Goal: Task Accomplishment & Management: Manage account settings

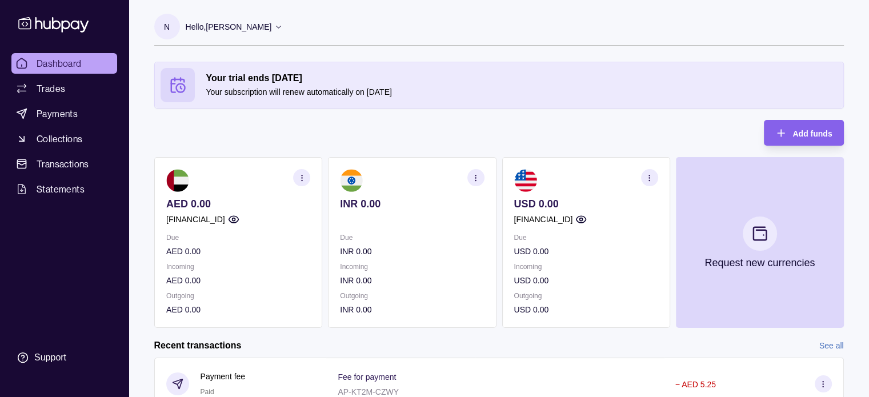
click at [39, 17] on icon at bounding box center [53, 24] width 75 height 21
click at [62, 350] on section "Support" at bounding box center [64, 358] width 106 height 24
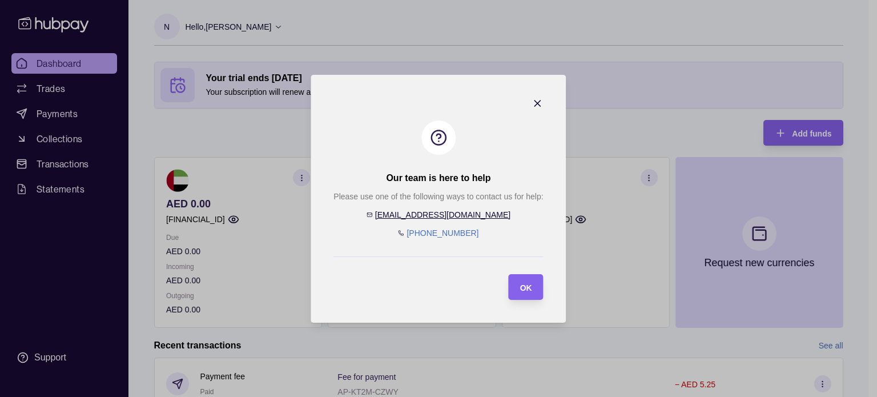
click at [539, 105] on icon "button" at bounding box center [538, 104] width 6 height 6
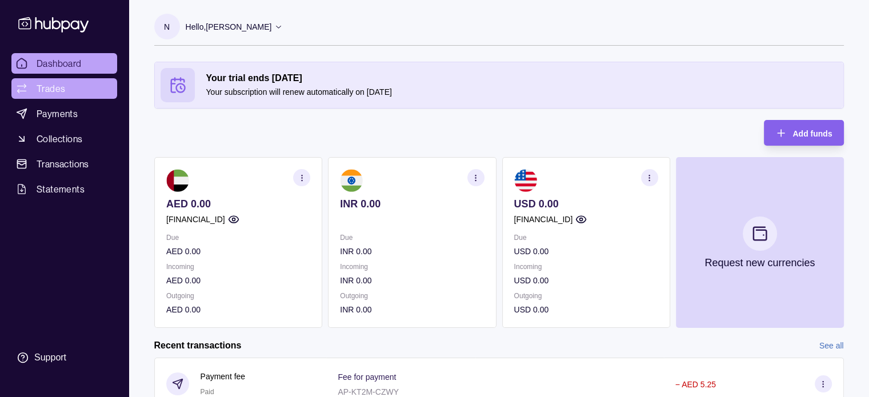
click at [69, 85] on link "Trades" at bounding box center [64, 88] width 106 height 21
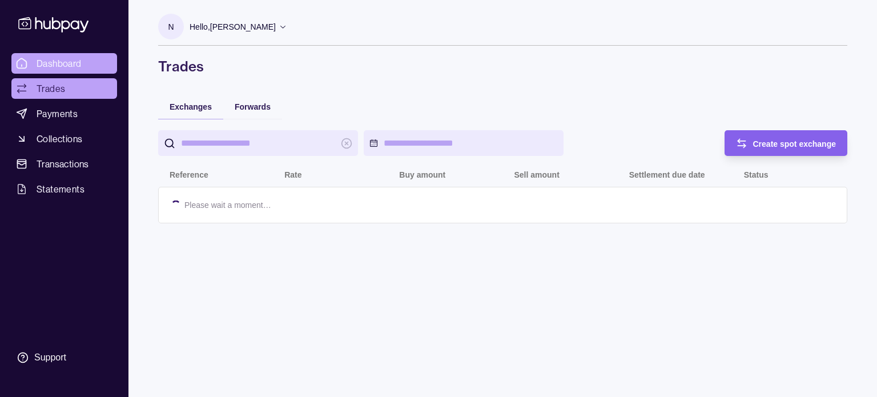
click at [65, 66] on span "Dashboard" at bounding box center [59, 64] width 45 height 14
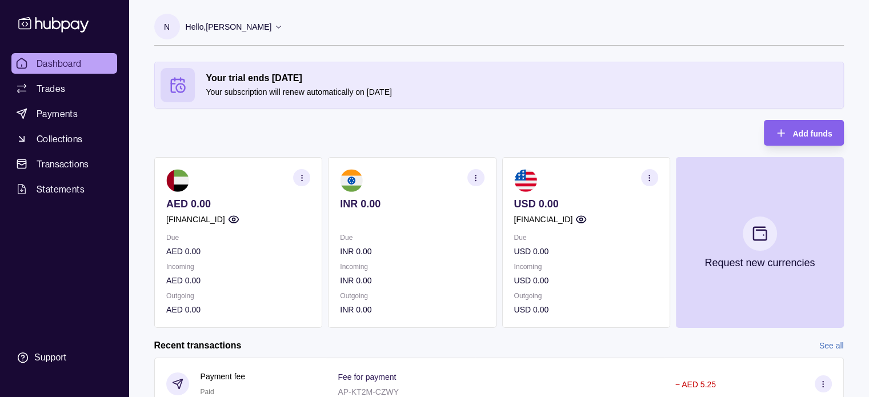
click at [316, 87] on p "Your subscription will renew automatically on 28 Sep 2025" at bounding box center [521, 92] width 631 height 13
click at [181, 84] on circle at bounding box center [180, 88] width 9 height 9
click at [185, 79] on icon at bounding box center [177, 85] width 17 height 17
click at [272, 23] on p "Hello, [PERSON_NAME]" at bounding box center [229, 27] width 86 height 13
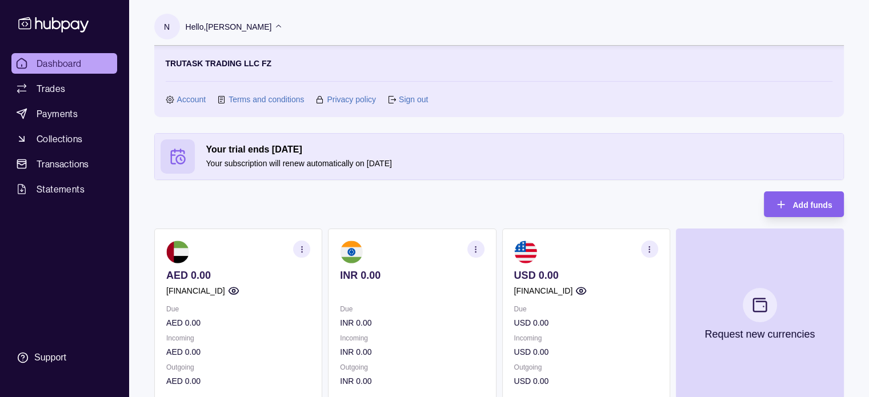
click at [191, 98] on link "Account" at bounding box center [191, 99] width 29 height 13
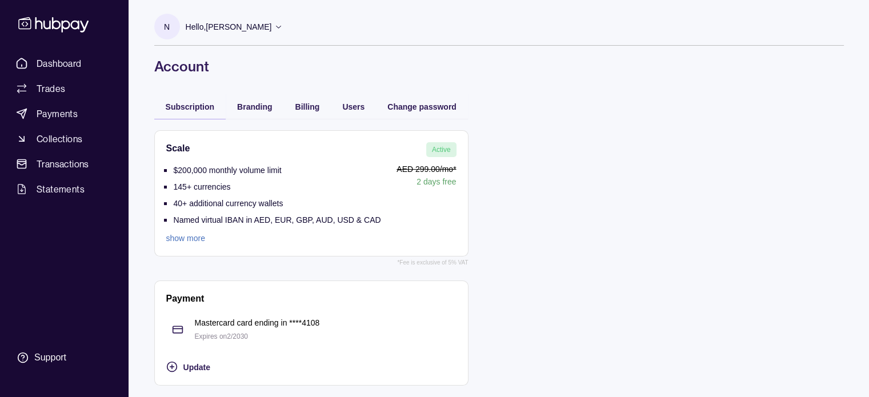
scroll to position [1, 0]
click at [177, 239] on link "show more" at bounding box center [273, 238] width 215 height 13
click at [300, 111] on span "Billing" at bounding box center [307, 106] width 25 height 9
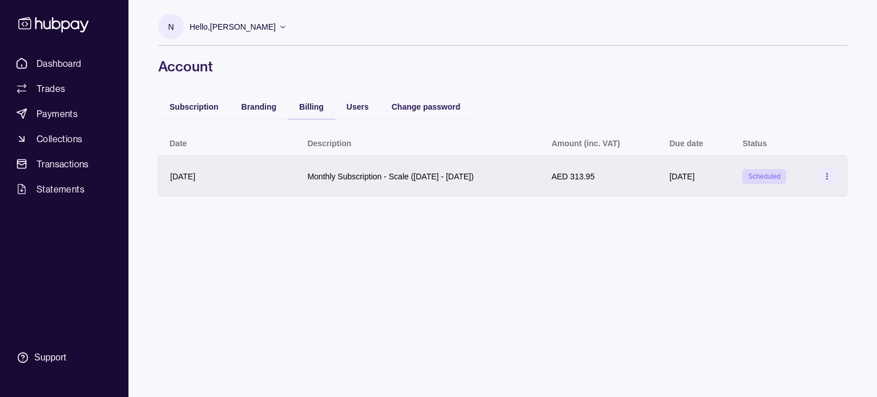
click at [829, 176] on icon at bounding box center [827, 176] width 9 height 9
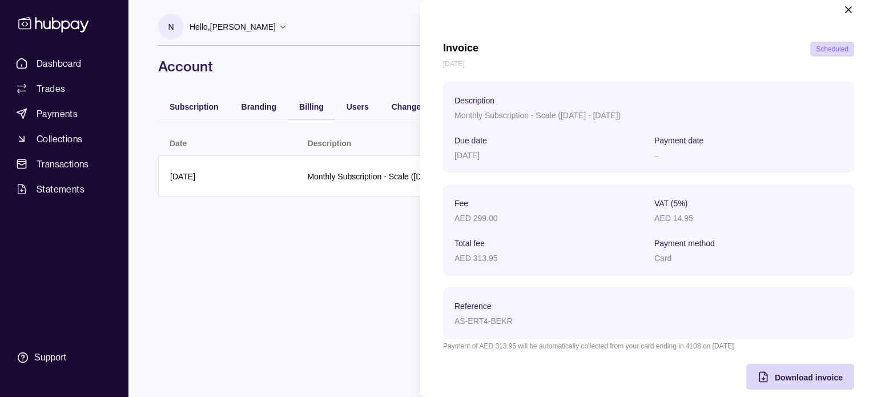
scroll to position [37, 0]
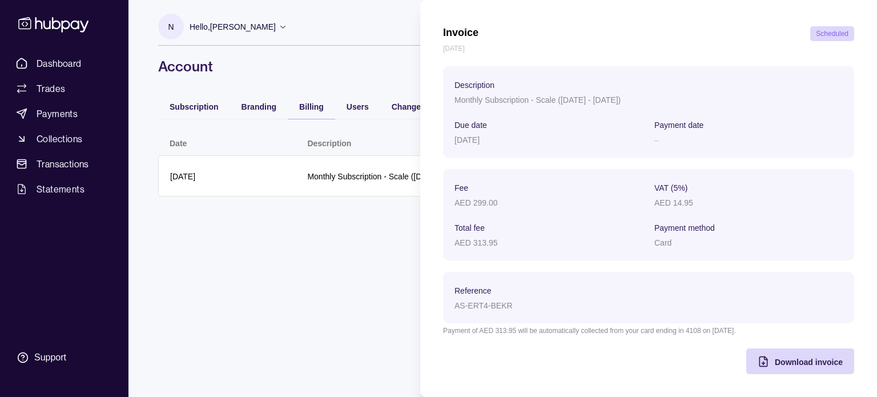
click at [354, 234] on html "Dashboard Trades Payments Collections Transactions Statements Support N Hello, …" at bounding box center [438, 198] width 877 height 397
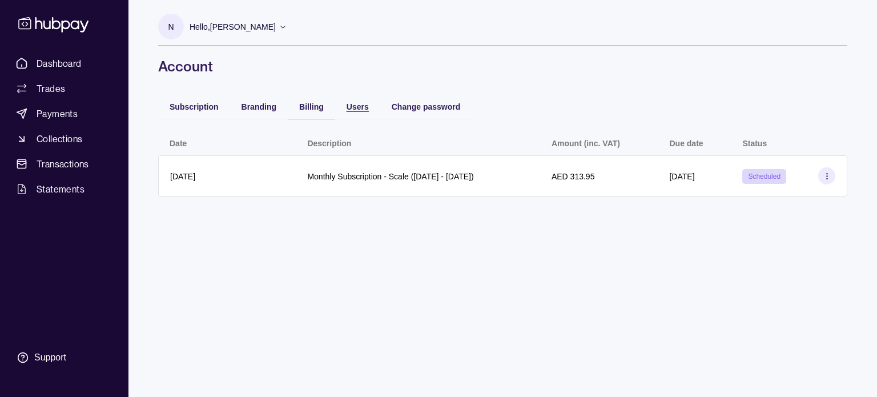
click at [368, 107] on span "Users" at bounding box center [358, 106] width 22 height 9
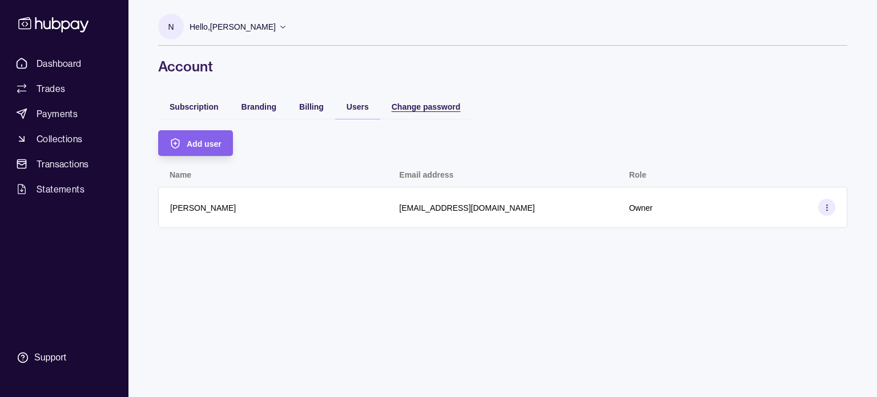
click at [427, 104] on span "Change password" at bounding box center [426, 106] width 69 height 9
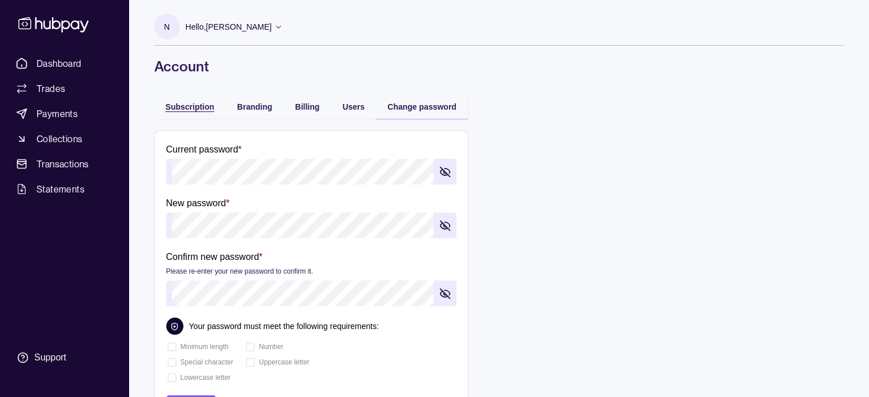
click at [189, 110] on span "Subscription" at bounding box center [190, 106] width 49 height 9
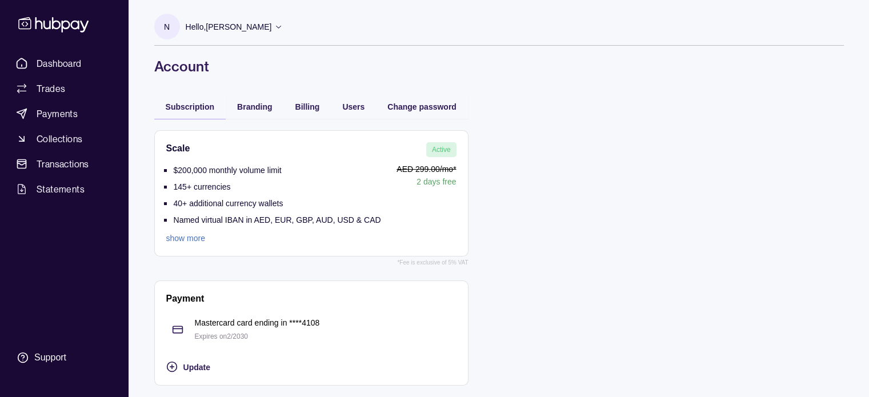
click at [439, 151] on span "Active" at bounding box center [441, 150] width 19 height 8
click at [194, 239] on link "show more" at bounding box center [273, 238] width 215 height 13
click at [59, 190] on span "Statements" at bounding box center [61, 189] width 48 height 14
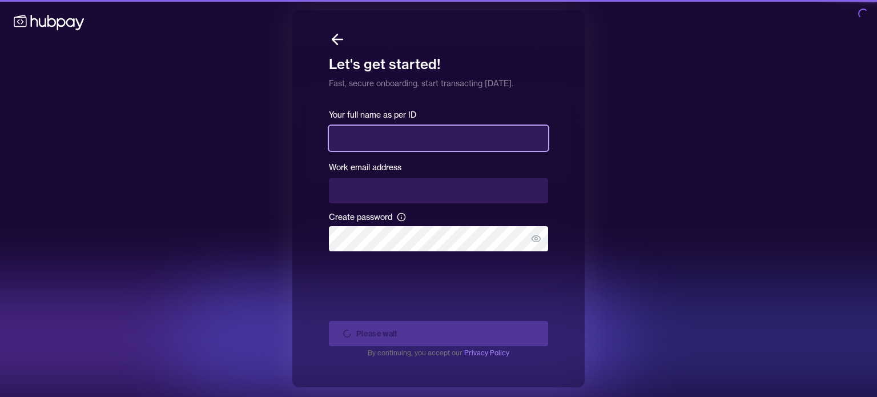
click at [443, 137] on input "text" at bounding box center [438, 138] width 219 height 25
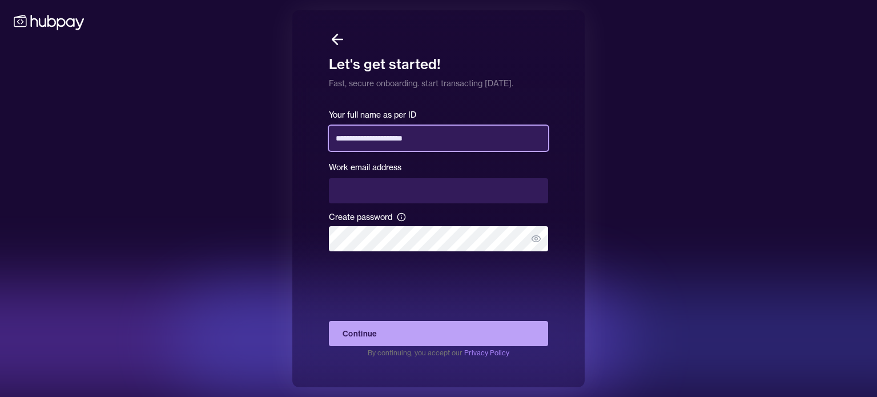
type input "**********"
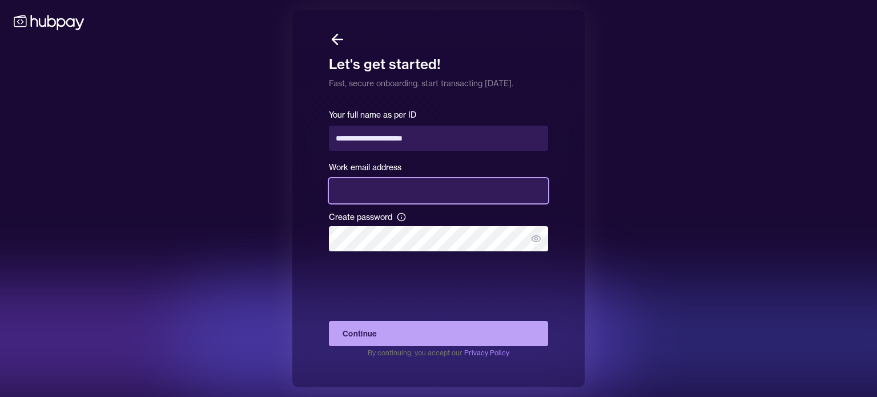
click at [430, 187] on input "email" at bounding box center [438, 190] width 219 height 25
type input "**********"
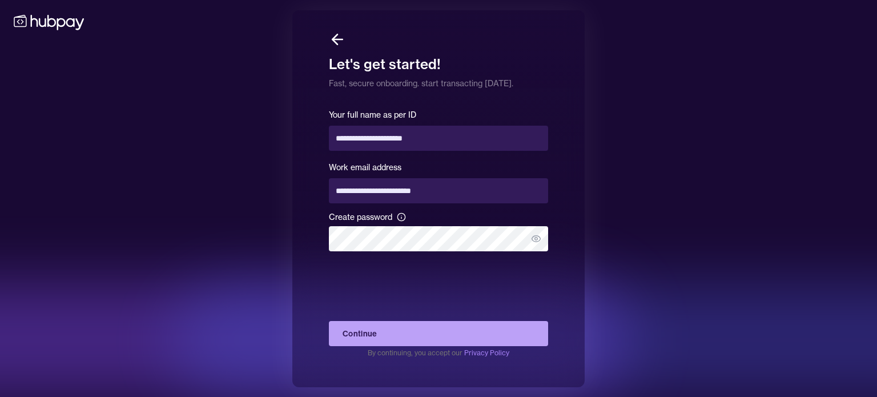
click at [679, 210] on div "**********" at bounding box center [438, 198] width 877 height 397
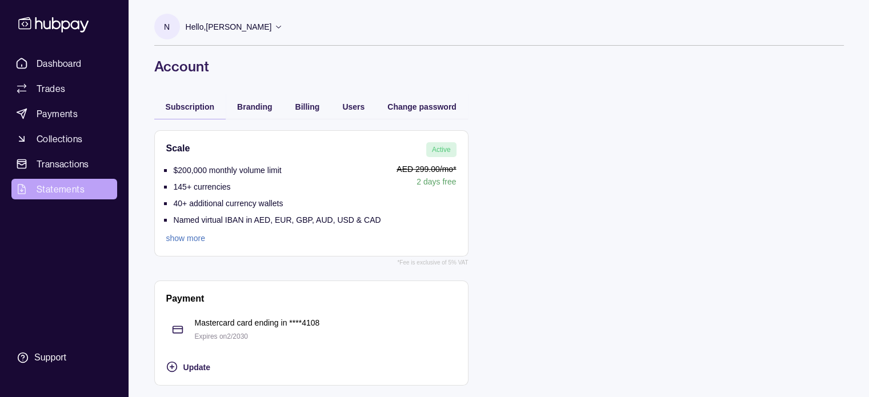
click at [59, 183] on span "Statements" at bounding box center [61, 189] width 48 height 14
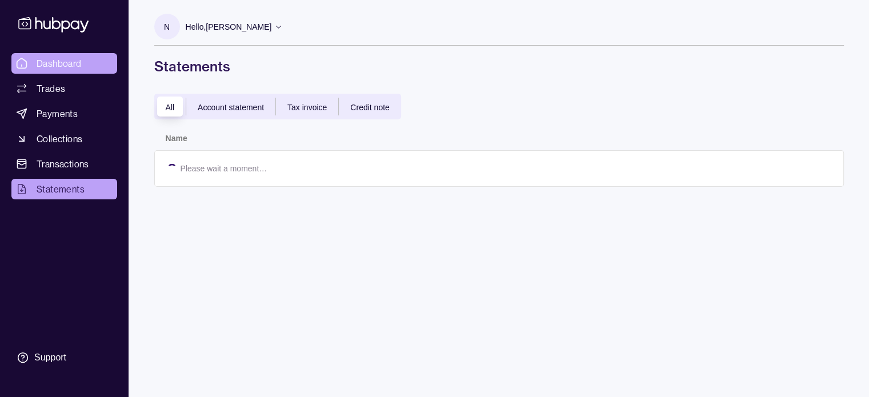
click at [62, 65] on span "Dashboard" at bounding box center [59, 64] width 45 height 14
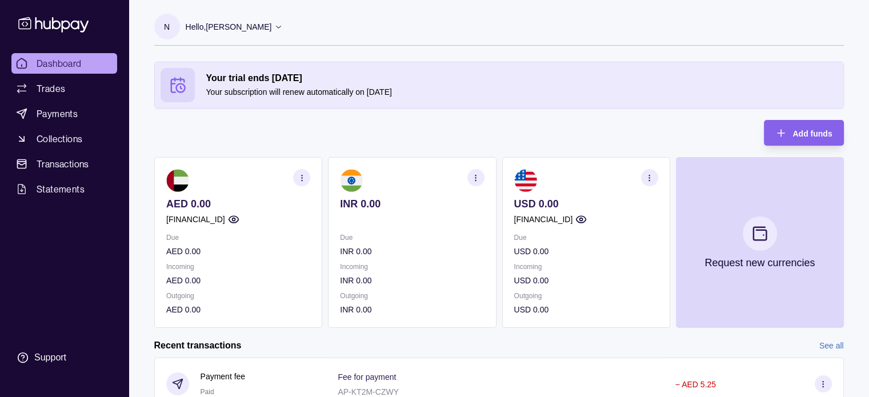
click at [300, 174] on icon "button" at bounding box center [301, 178] width 9 height 9
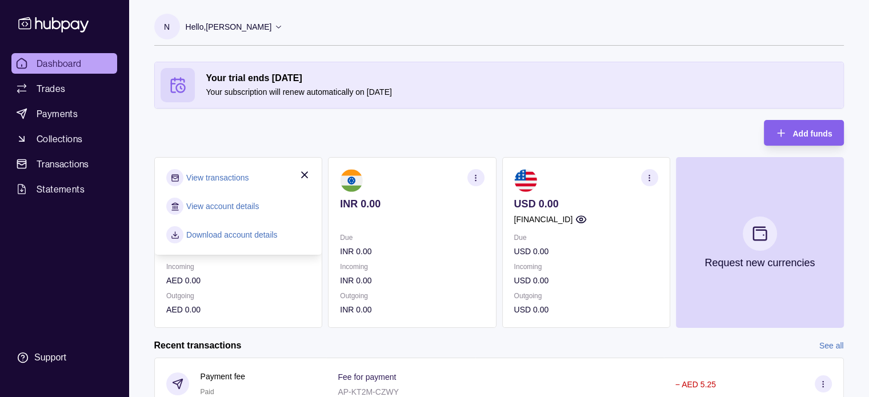
click at [213, 203] on link "View account details" at bounding box center [222, 206] width 73 height 13
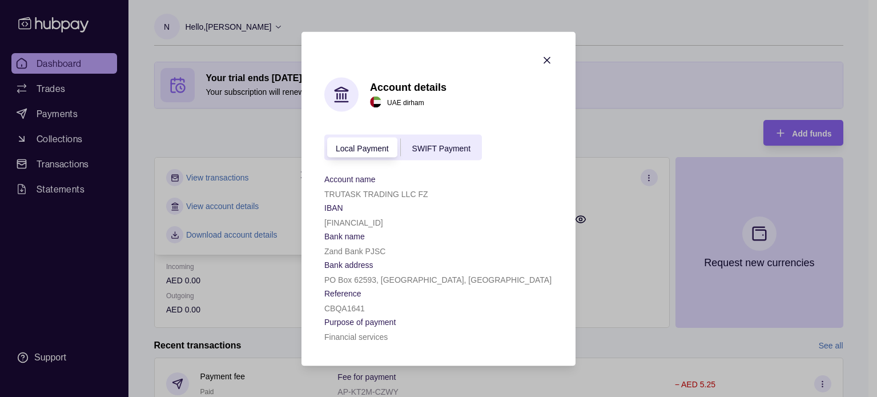
click at [546, 57] on icon "button" at bounding box center [547, 60] width 6 height 6
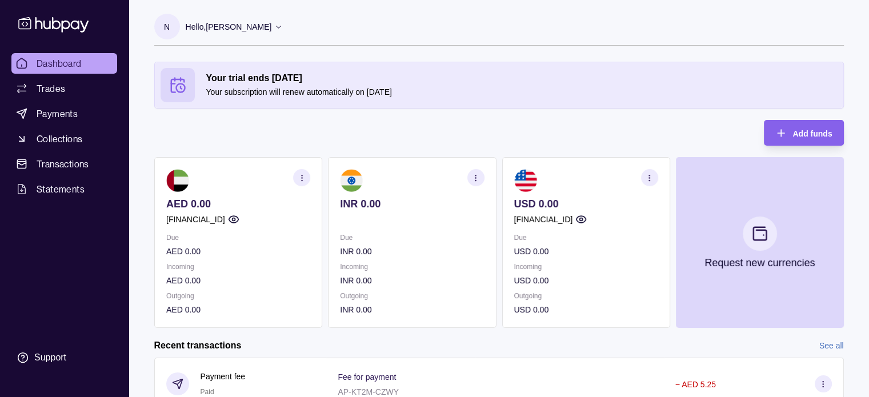
click at [475, 171] on section "button" at bounding box center [475, 177] width 17 height 17
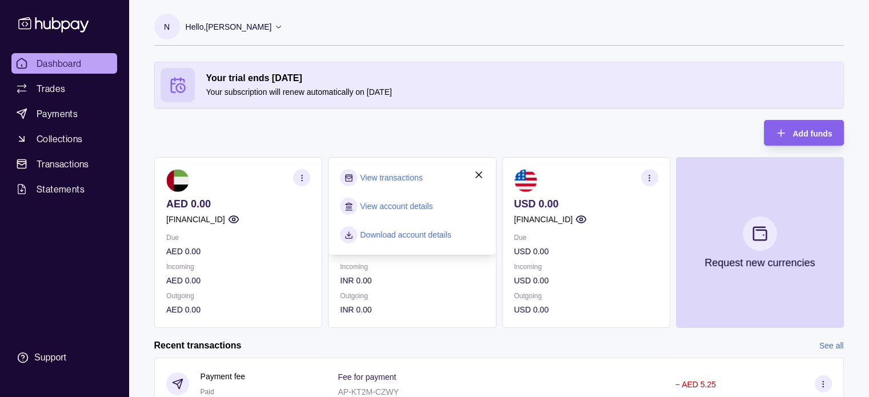
click at [468, 139] on div "Your trial ends [DATE] Your subscription will renew automatically on [DATE] Add…" at bounding box center [498, 195] width 689 height 266
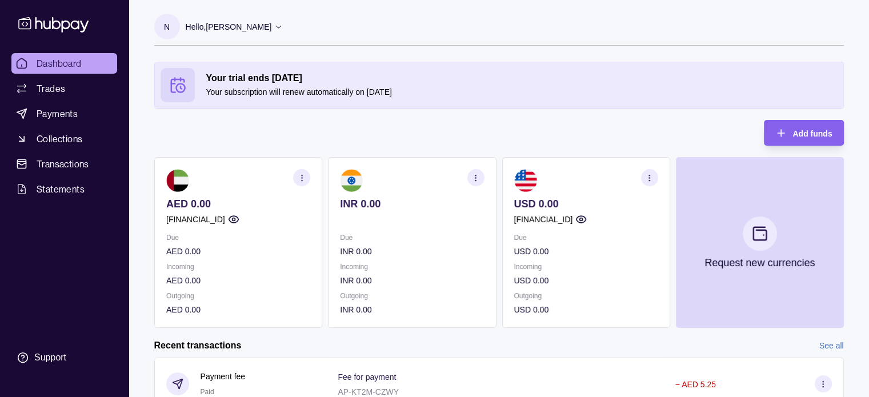
click at [305, 66] on section "Your trial ends [DATE] Your subscription will renew automatically on [DATE]" at bounding box center [499, 85] width 688 height 46
click at [283, 22] on icon at bounding box center [278, 26] width 9 height 9
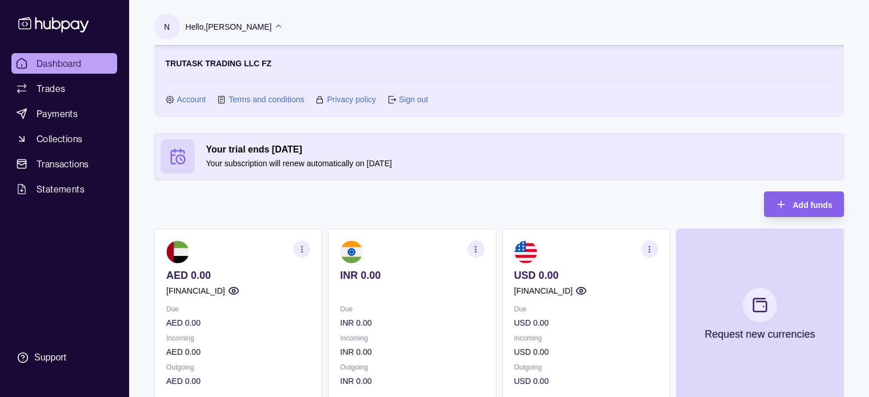
click at [259, 98] on link "Terms and conditions" at bounding box center [265, 99] width 75 height 13
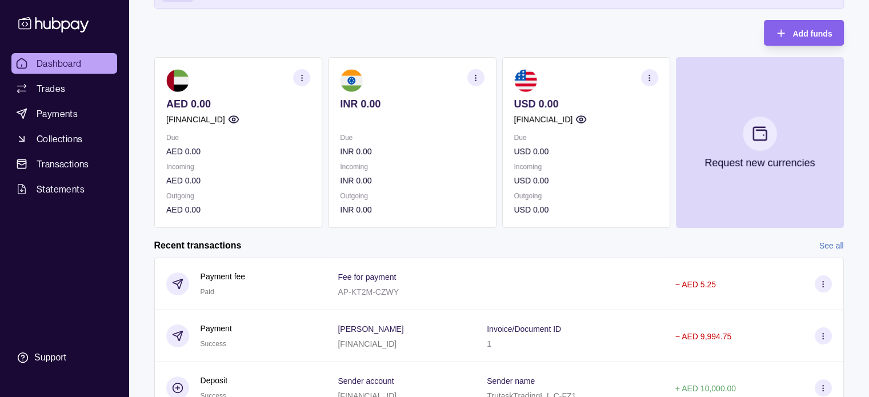
click at [304, 72] on section "button" at bounding box center [301, 77] width 17 height 17
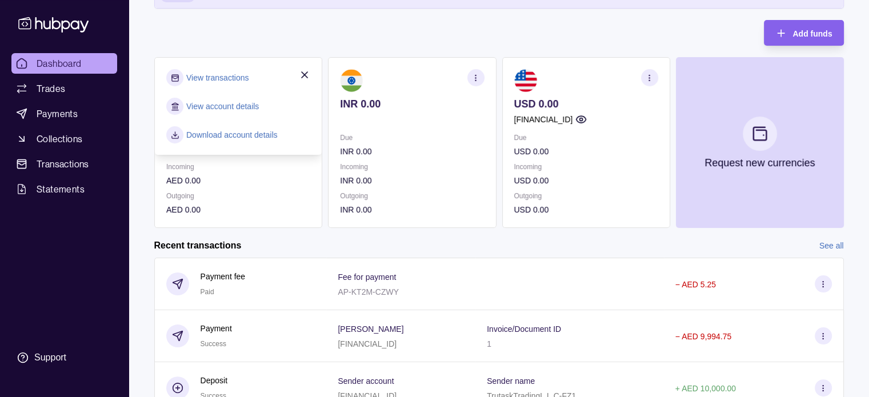
click at [227, 106] on link "View account details" at bounding box center [222, 106] width 73 height 13
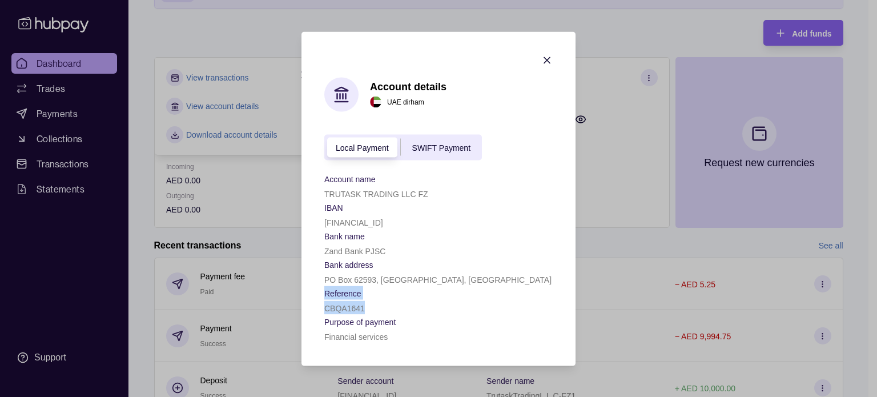
drag, startPoint x: 365, startPoint y: 306, endPoint x: 322, endPoint y: 290, distance: 46.3
click at [322, 290] on section "Account details [GEOGRAPHIC_DATA] dirham Local Payment SWIFT Payment Account na…" at bounding box center [439, 198] width 274 height 334
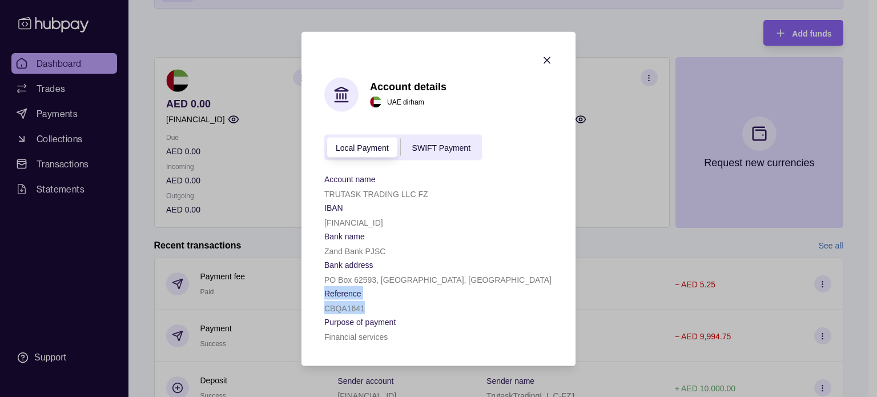
copy div "Reference CBQA1641"
click at [551, 59] on icon "button" at bounding box center [547, 59] width 11 height 11
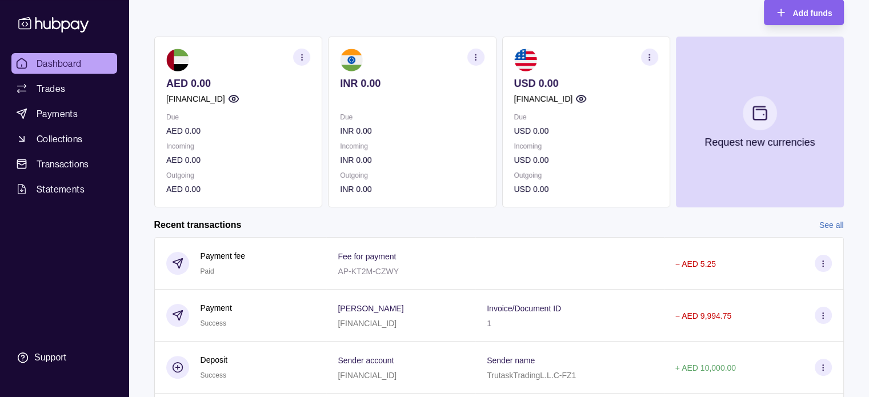
scroll to position [0, 0]
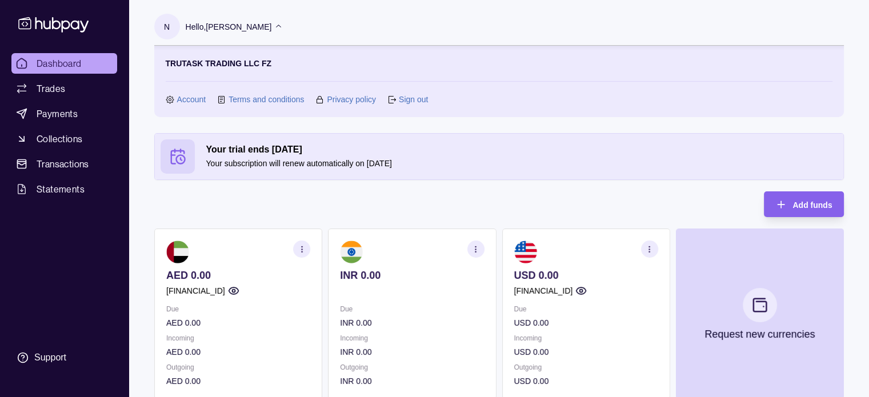
click at [261, 98] on link "Terms and conditions" at bounding box center [265, 99] width 75 height 13
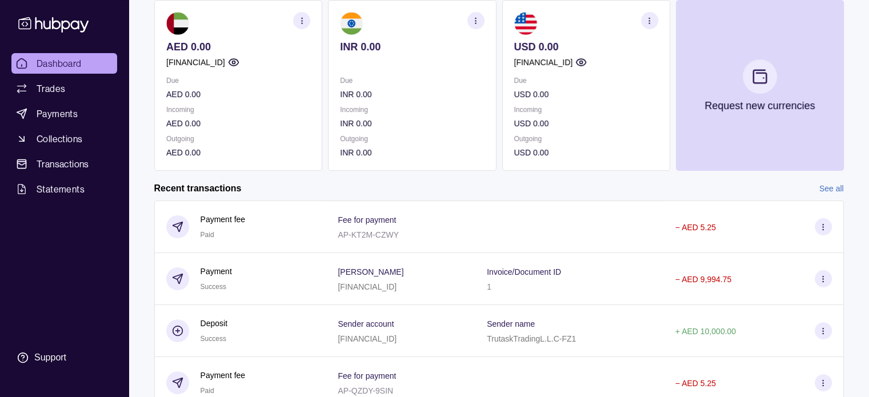
click at [48, 63] on span "Dashboard" at bounding box center [59, 64] width 45 height 14
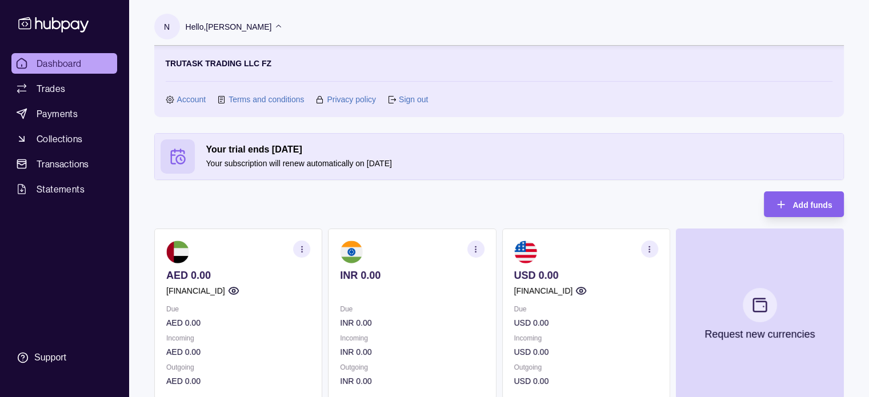
click at [187, 99] on link "Account" at bounding box center [191, 99] width 29 height 13
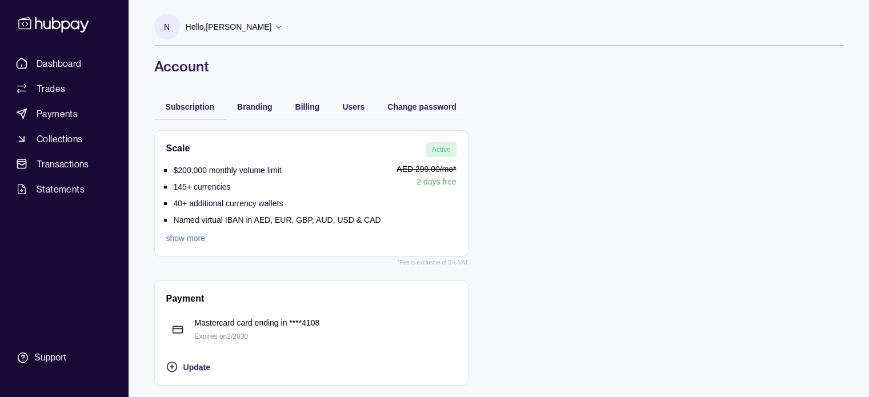
scroll to position [1, 0]
click at [191, 370] on span "Update" at bounding box center [196, 367] width 27 height 9
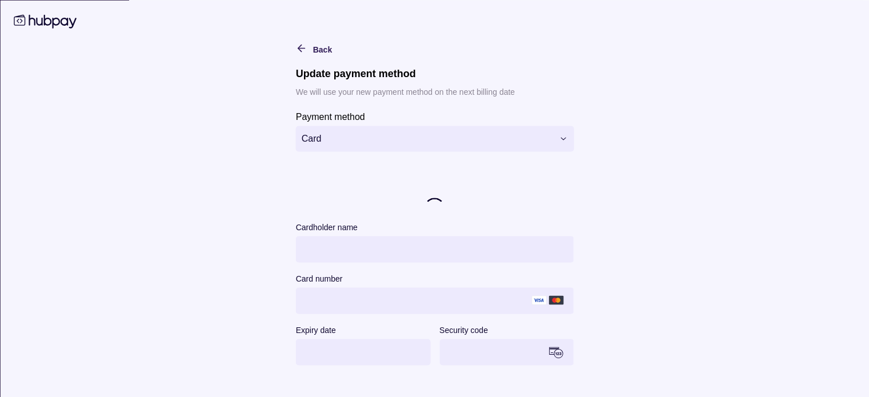
scroll to position [1, 0]
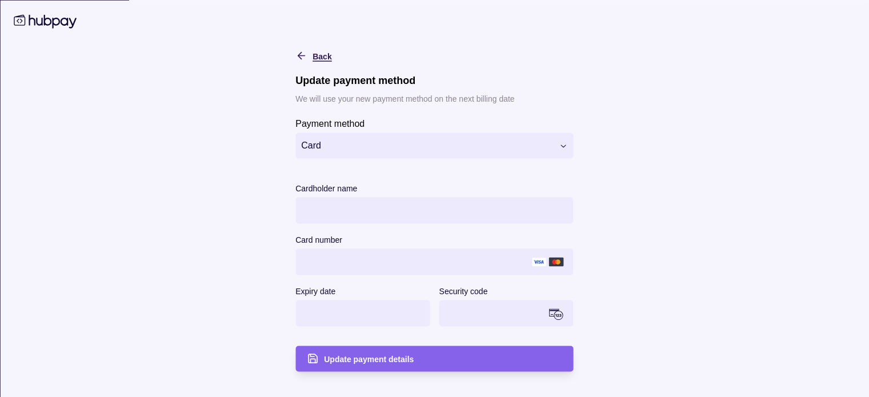
click at [298, 54] on icon "button" at bounding box center [299, 55] width 3 height 7
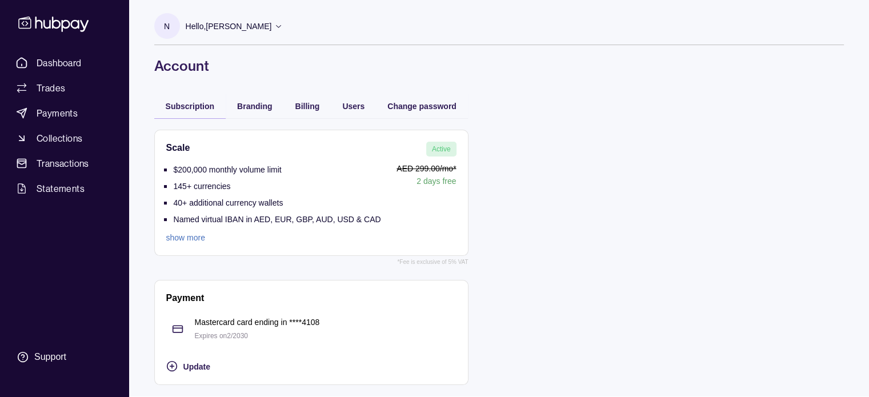
drag, startPoint x: 312, startPoint y: 323, endPoint x: 604, endPoint y: 274, distance: 296.0
click at [651, 275] on div "Scale Active $200,000 monthly volume limit 145+ currencies 40+ additional curre…" at bounding box center [498, 257] width 689 height 278
drag, startPoint x: 254, startPoint y: 334, endPoint x: 199, endPoint y: 323, distance: 55.9
click at [199, 323] on div "Mastercard card ending in **** 4108 Expires on 2 / 2030" at bounding box center [326, 329] width 262 height 26
click at [320, 283] on section "Payment Mastercard card ending in **** 4108 Expires on 2 / 2030 Update" at bounding box center [311, 332] width 314 height 105
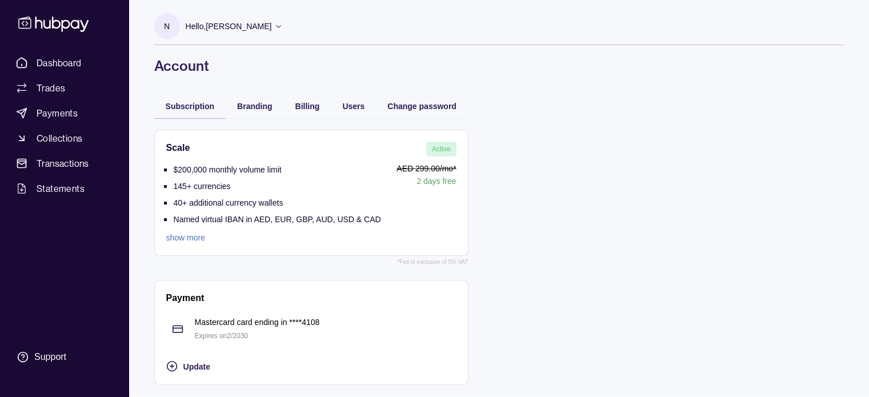
click at [157, 30] on section "N" at bounding box center [167, 26] width 26 height 26
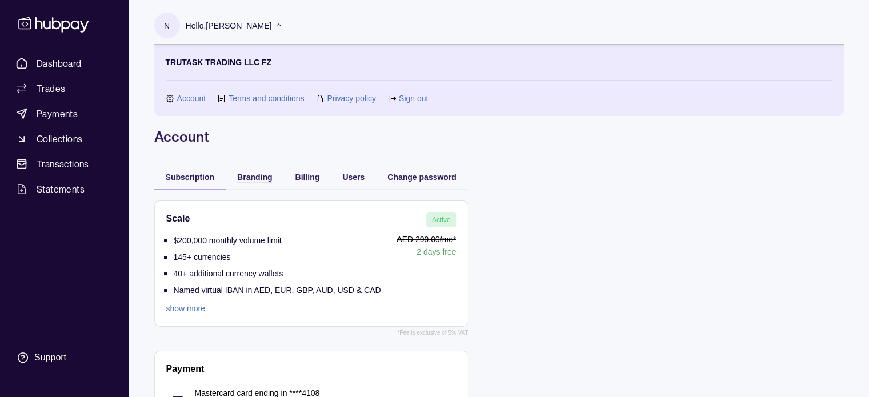
click at [253, 175] on span "Branding" at bounding box center [254, 177] width 35 height 9
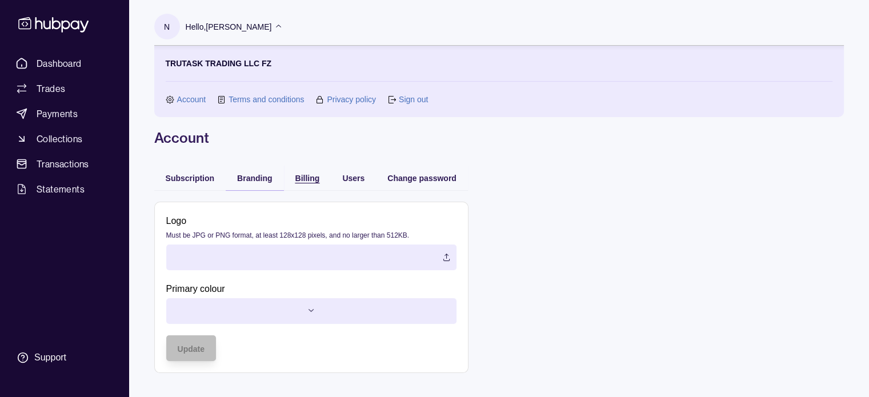
click at [304, 175] on span "Billing" at bounding box center [307, 178] width 25 height 9
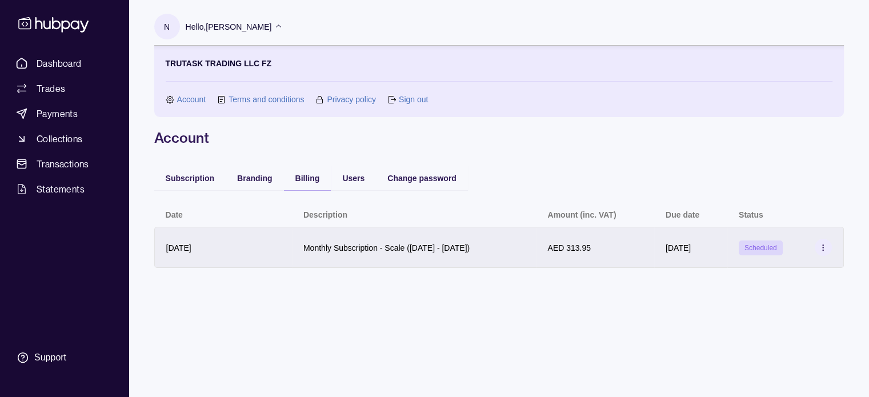
click at [434, 245] on p "Monthly Subscription - Scale ([DATE] - [DATE])" at bounding box center [386, 247] width 166 height 9
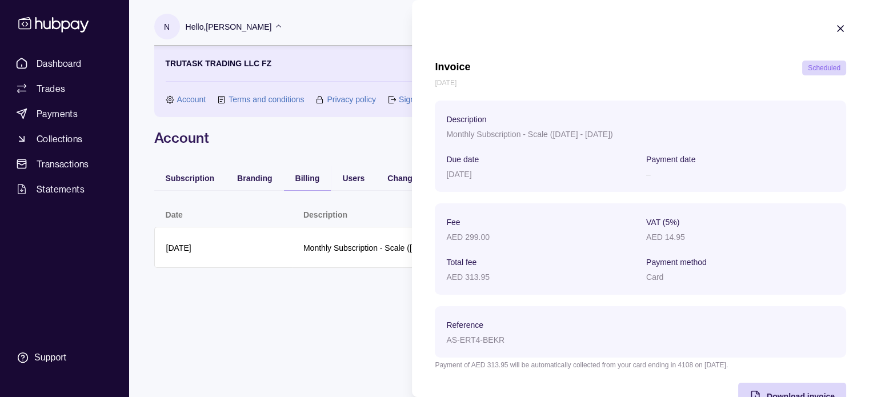
click at [835, 27] on icon "button" at bounding box center [840, 28] width 11 height 11
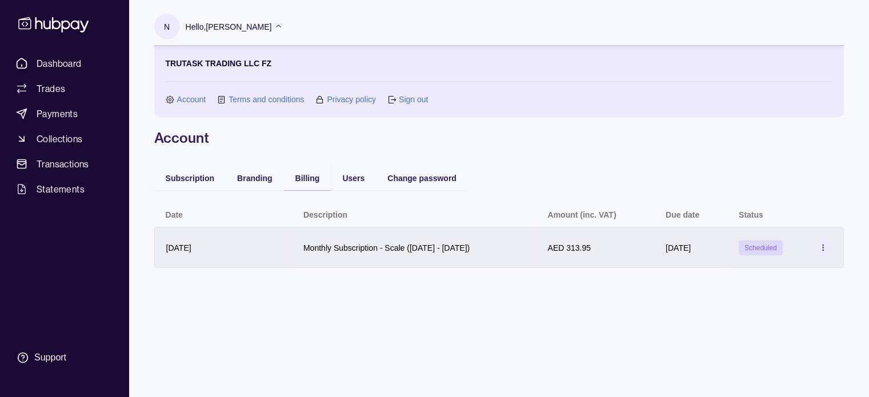
click at [820, 247] on icon at bounding box center [823, 247] width 9 height 9
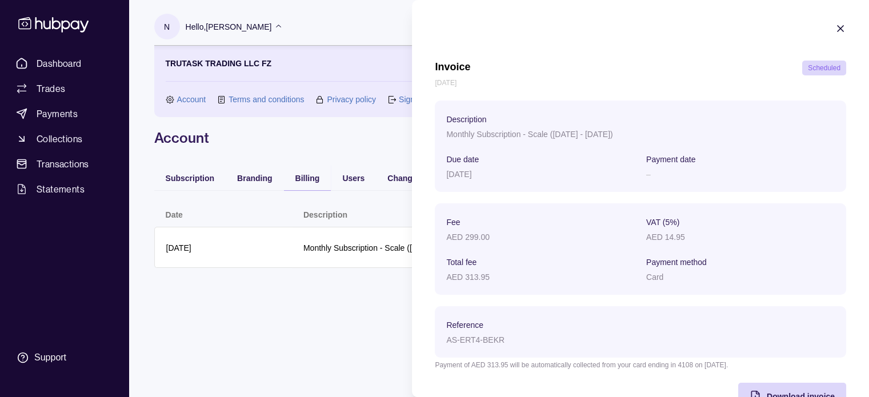
drag, startPoint x: 801, startPoint y: 61, endPoint x: 805, endPoint y: 68, distance: 8.4
click at [803, 61] on div "Scheduled" at bounding box center [824, 68] width 44 height 15
click at [808, 68] on span "Scheduled" at bounding box center [824, 68] width 33 height 8
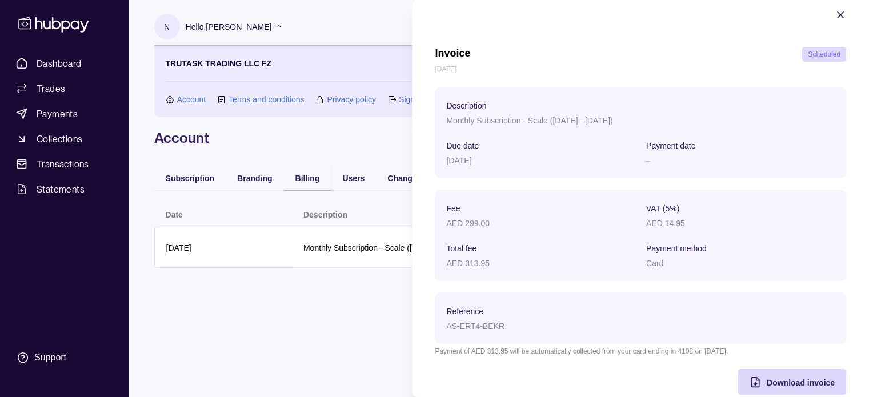
scroll to position [37, 0]
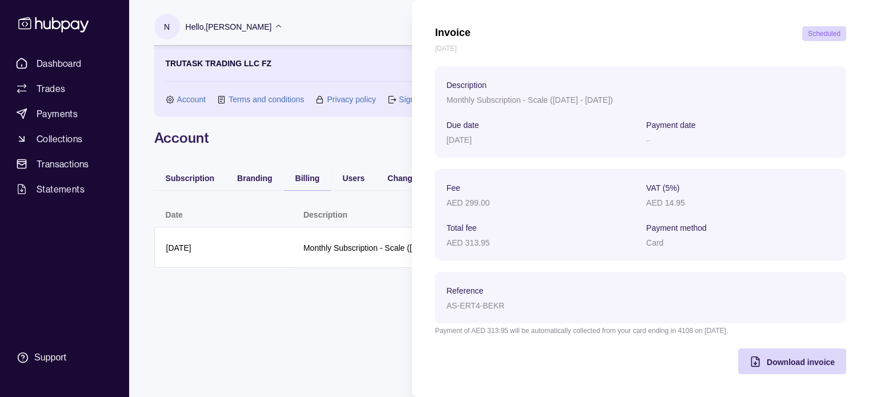
click at [326, 324] on html "Dashboard Trades Payments Collections Transactions Statements Support N Hello, …" at bounding box center [434, 198] width 869 height 397
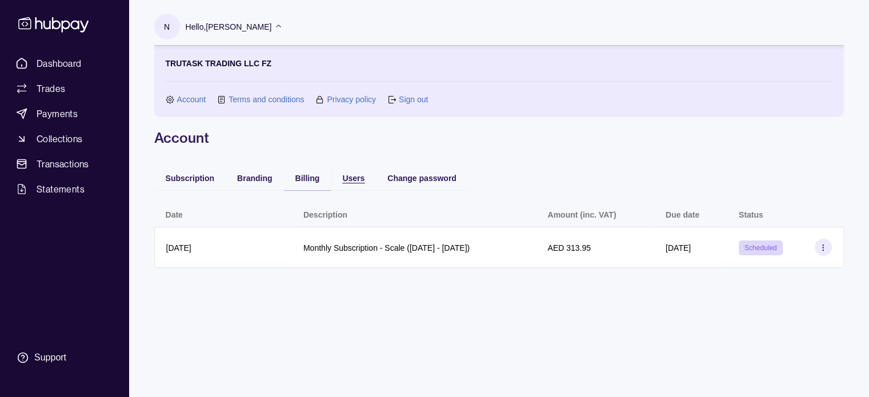
click at [356, 181] on span "Users" at bounding box center [353, 178] width 22 height 9
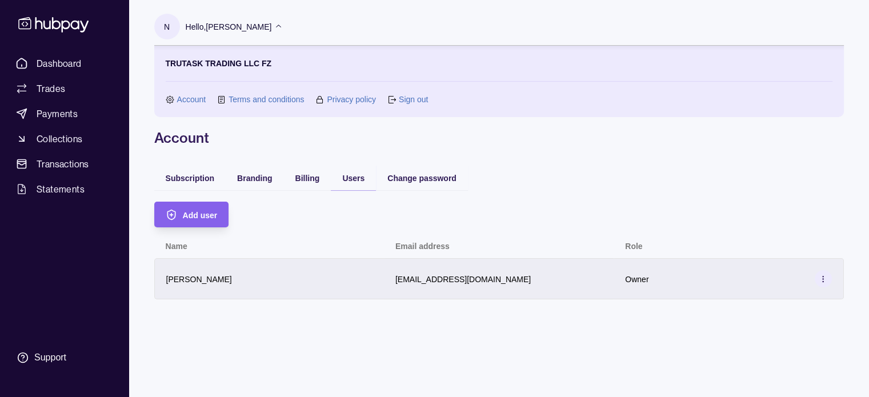
click at [823, 281] on circle at bounding box center [823, 281] width 1 height 1
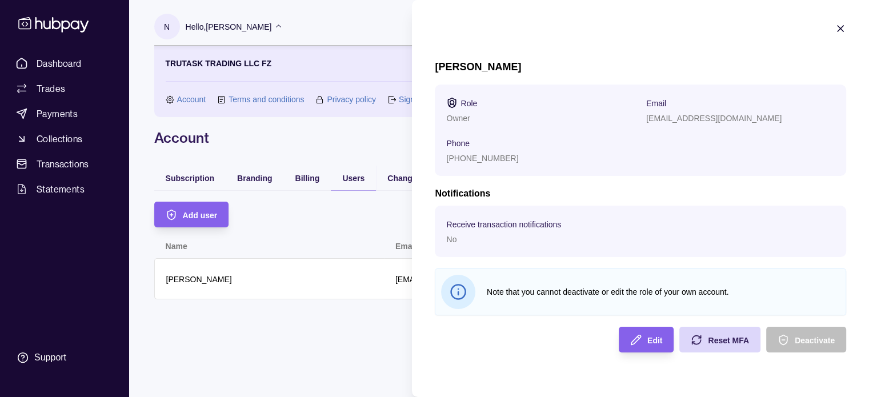
click at [331, 331] on html "Dashboard Trades Payments Collections Transactions Statements Support N Hello, …" at bounding box center [434, 198] width 869 height 397
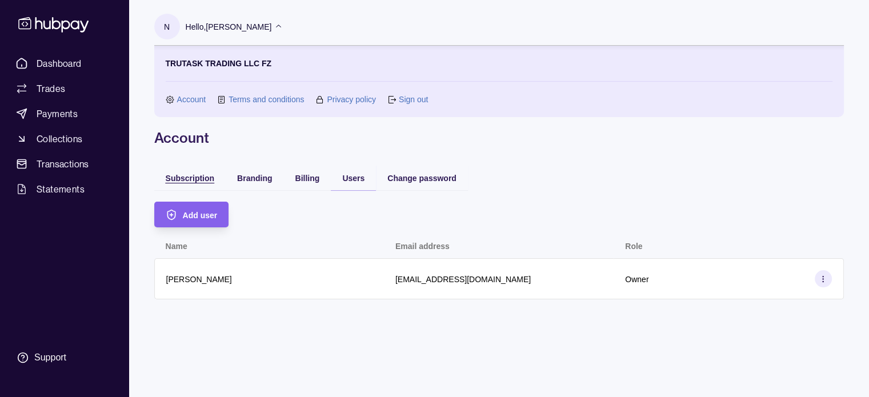
click at [183, 182] on span "Subscription" at bounding box center [190, 178] width 49 height 9
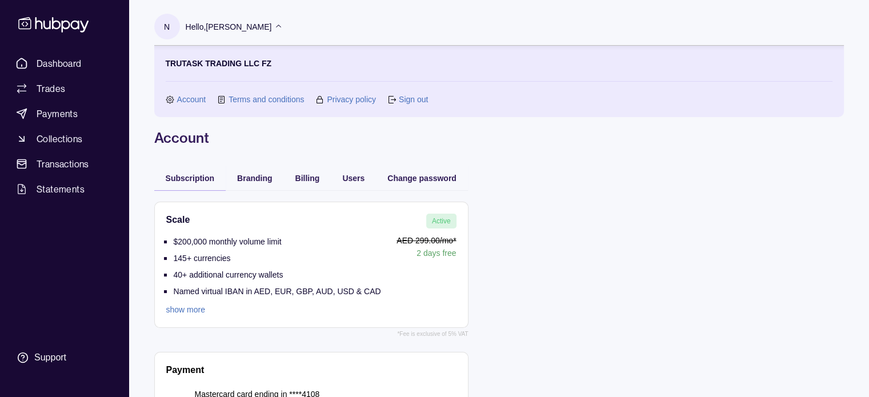
click at [272, 25] on p "Hello, [PERSON_NAME]" at bounding box center [229, 27] width 86 height 13
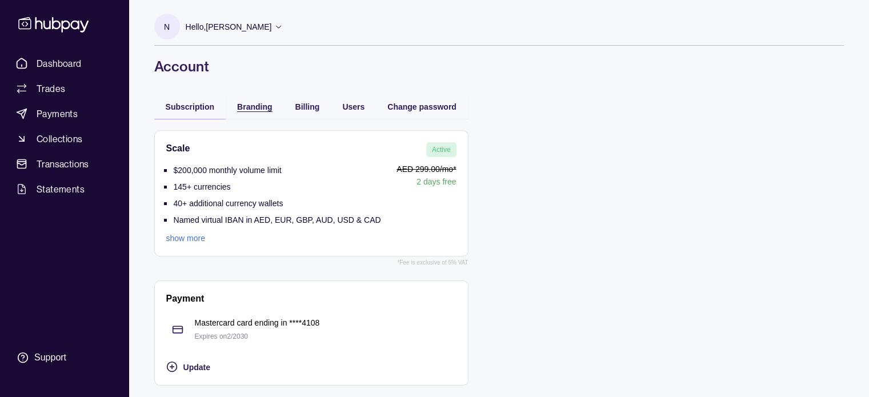
click at [245, 106] on span "Branding" at bounding box center [254, 106] width 35 height 9
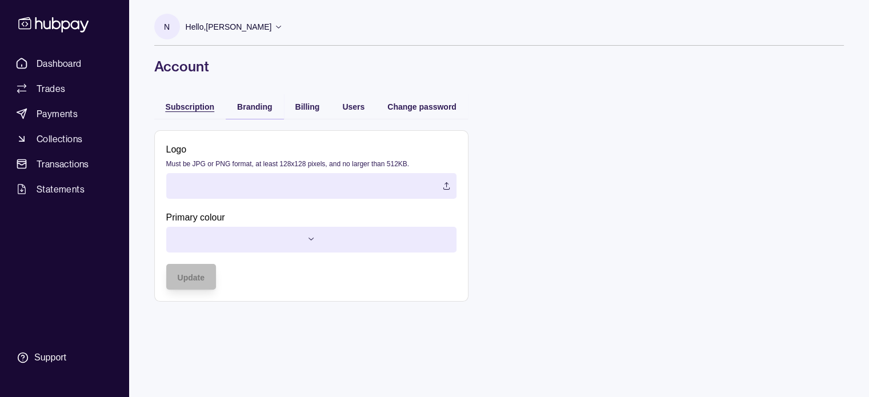
click at [190, 109] on span "Subscription" at bounding box center [190, 106] width 49 height 9
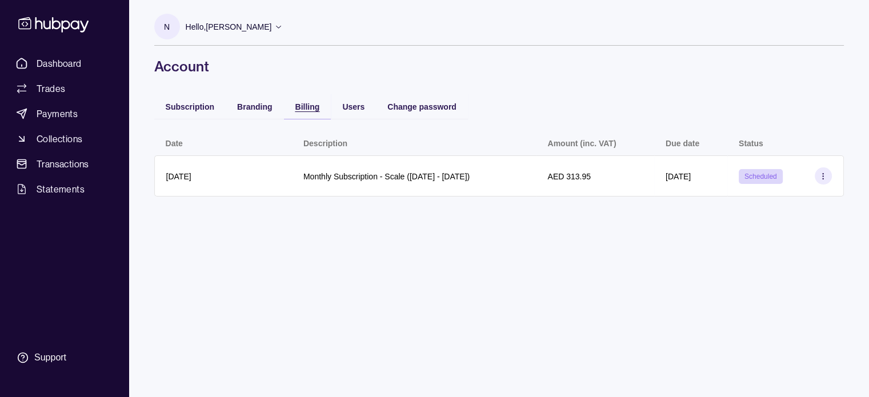
click at [307, 101] on div "Billing" at bounding box center [307, 106] width 25 height 14
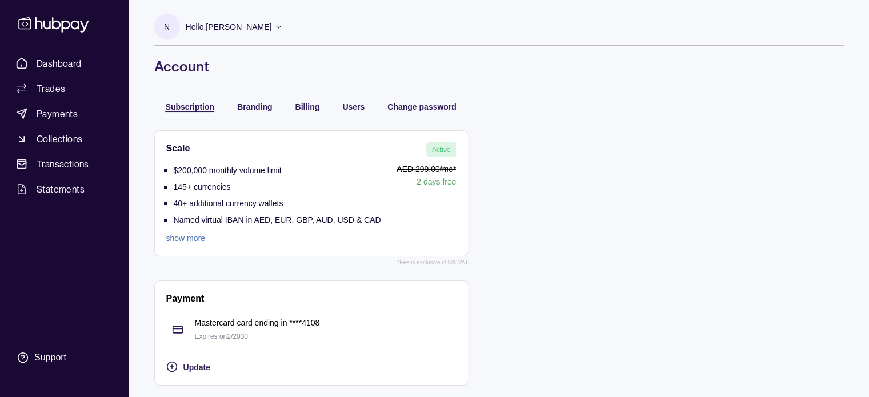
click at [179, 105] on span "Subscription" at bounding box center [190, 106] width 49 height 9
